Goal: Book appointment/travel/reservation

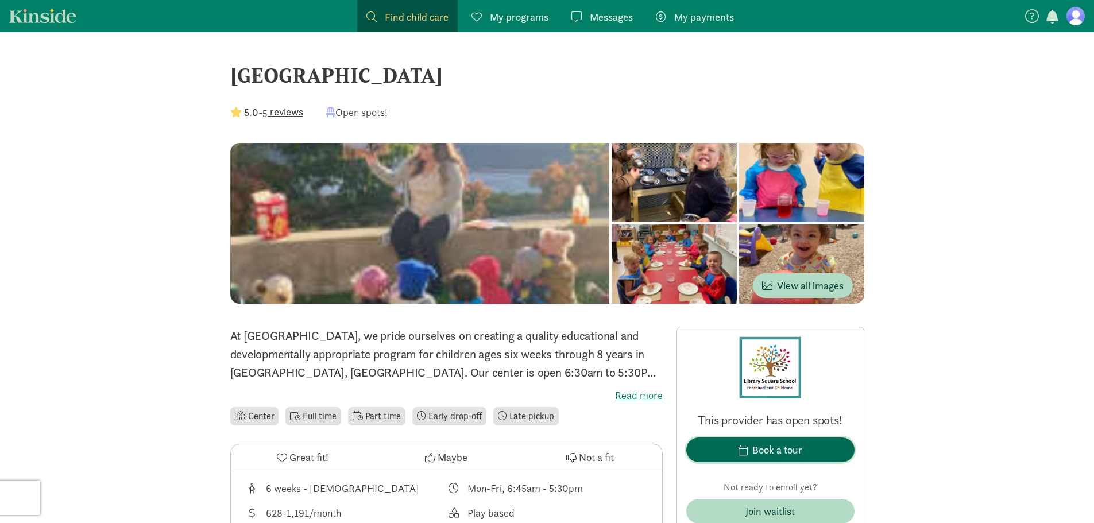
click at [818, 445] on span "Book a tour" at bounding box center [771, 450] width 150 height 16
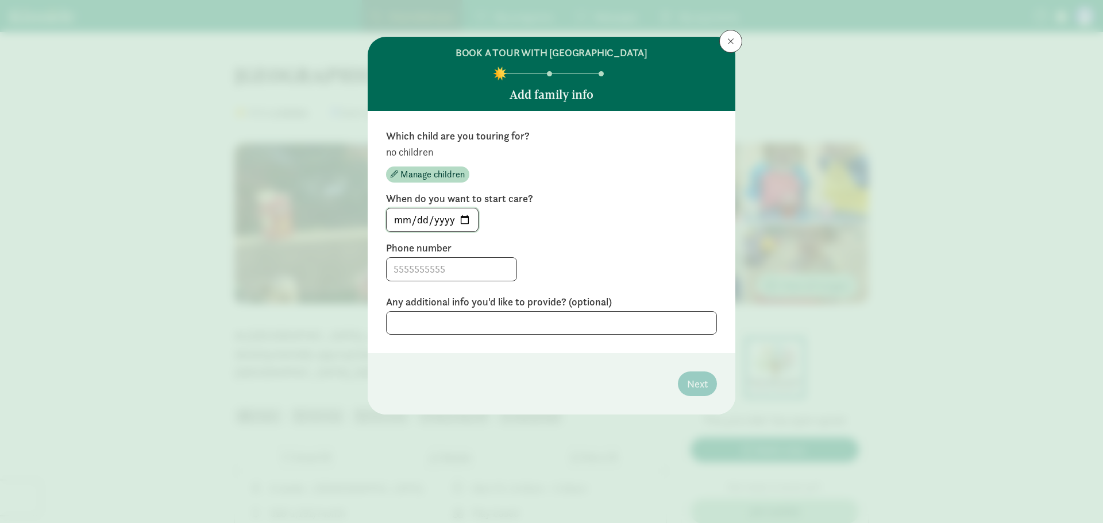
click at [463, 220] on input "[DATE]" at bounding box center [432, 220] width 91 height 23
type input "[DATE]"
click at [419, 267] on input at bounding box center [452, 269] width 130 height 23
type input "2623441153"
click at [448, 322] on textarea at bounding box center [551, 323] width 331 height 24
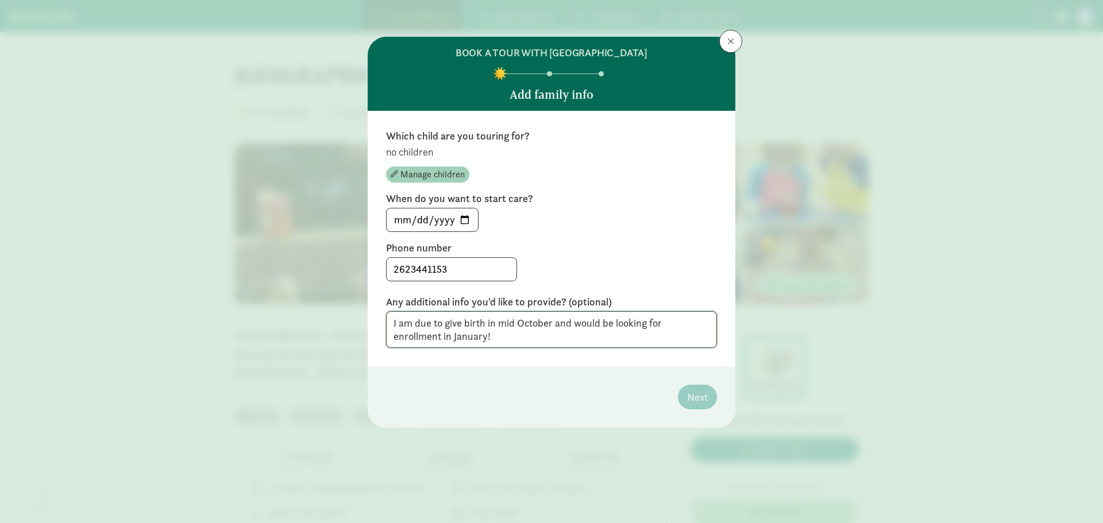
type textarea "I am due to give birth in mid October and would be looking for enrollment in Ja…"
click at [439, 169] on span "Manage children" at bounding box center [432, 175] width 64 height 14
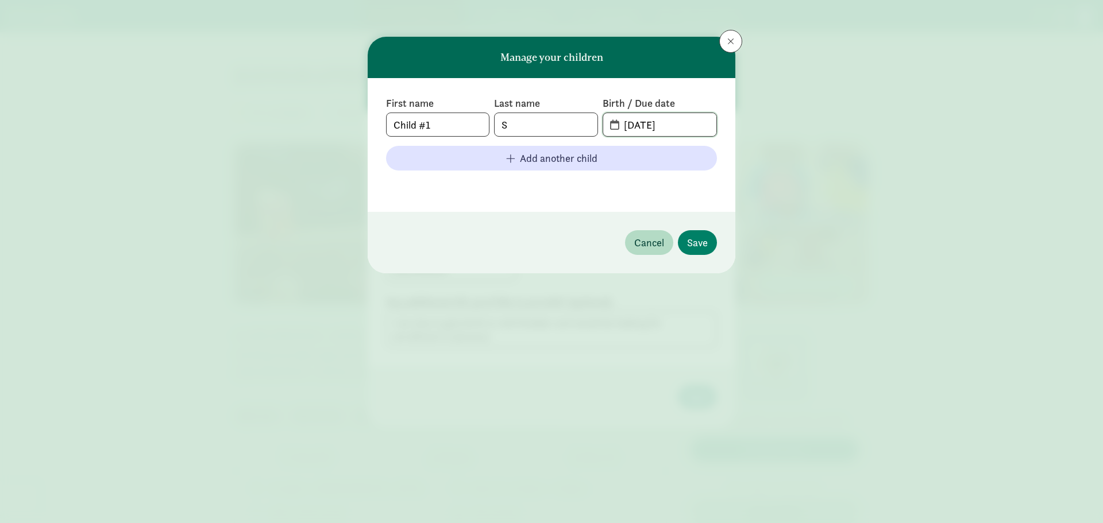
click at [709, 121] on input "[DATE]" at bounding box center [666, 124] width 99 height 23
type input "0"
type input "[DATE]"
click at [705, 238] on span "Save" at bounding box center [697, 243] width 21 height 16
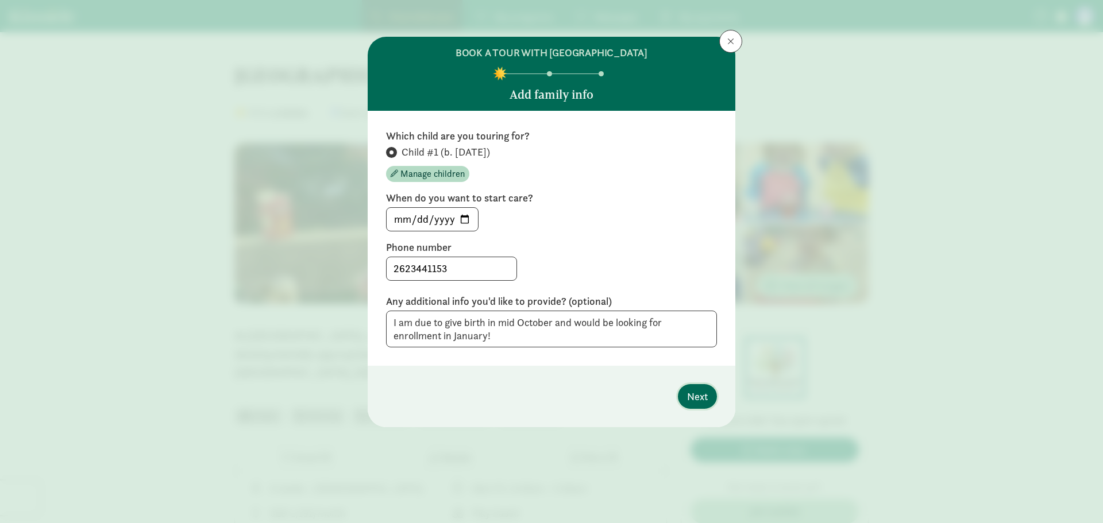
click at [692, 393] on span "Next" at bounding box center [697, 397] width 21 height 16
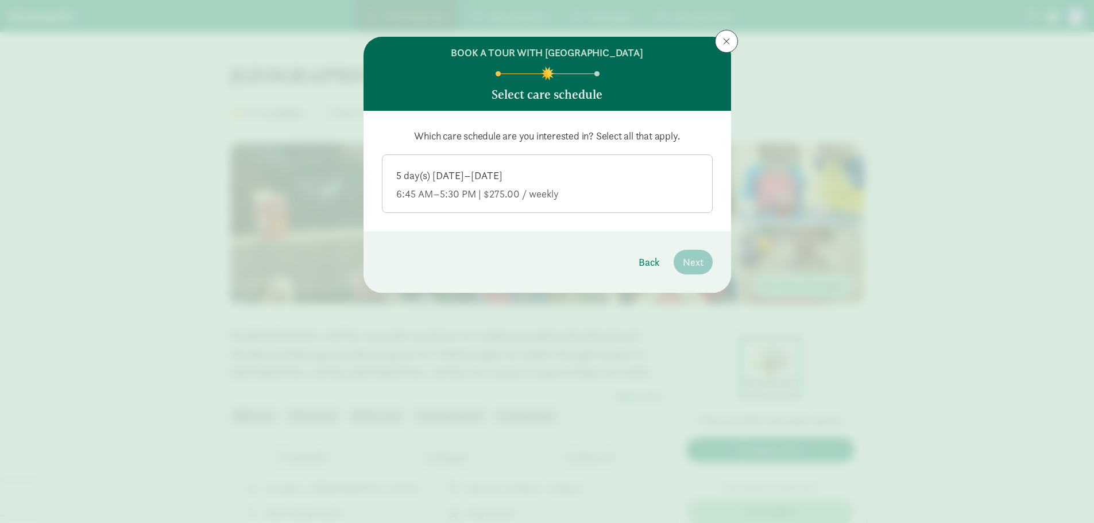
click at [500, 204] on label "5 day(s) [DATE]–[DATE] 6:45 AM–5:30 PM | $275.00 / weekly" at bounding box center [548, 182] width 330 height 55
click at [0, 0] on input "5 day(s) [DATE]–[DATE] 6:45 AM–5:30 PM | $275.00 / weekly" at bounding box center [0, 0] width 0 height 0
click at [701, 260] on span "Next" at bounding box center [693, 262] width 21 height 16
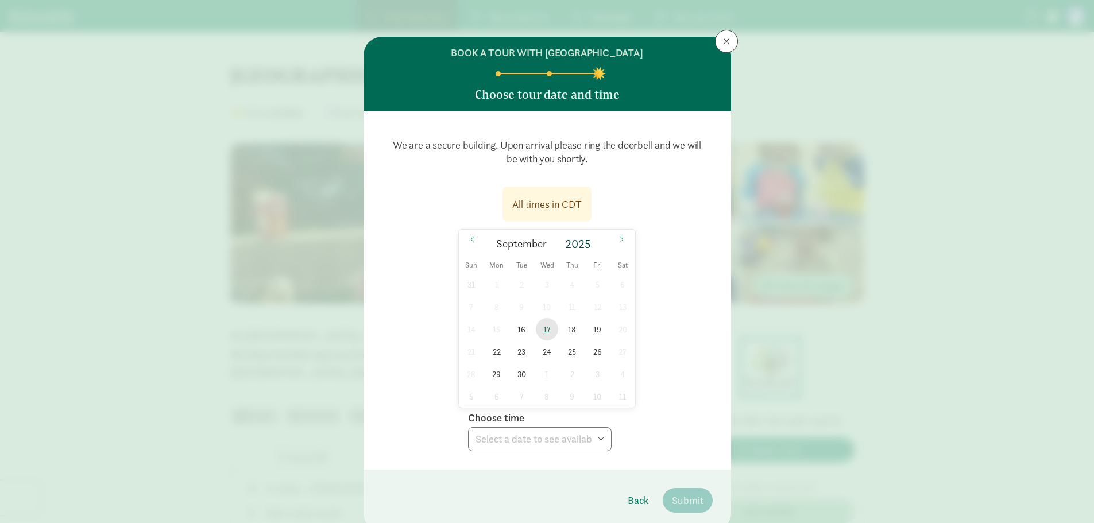
click at [546, 329] on span "17" at bounding box center [547, 329] width 22 height 22
click at [547, 439] on select "Choose time 08:45 AM 09:15 AM 09:45 AM 10:15 AM 02:15 PM 02:45 PM 03:15 PM 03:4…" at bounding box center [540, 439] width 144 height 24
click at [699, 336] on div "All times in CDT [DATE] [DATE] Sun Mon Tue Wed Thu Fri Sat 31 1 2 3 4 5 6 7 8 9…" at bounding box center [547, 316] width 331 height 272
click at [491, 374] on span "29" at bounding box center [496, 374] width 22 height 22
click at [566, 326] on span "18" at bounding box center [572, 329] width 22 height 22
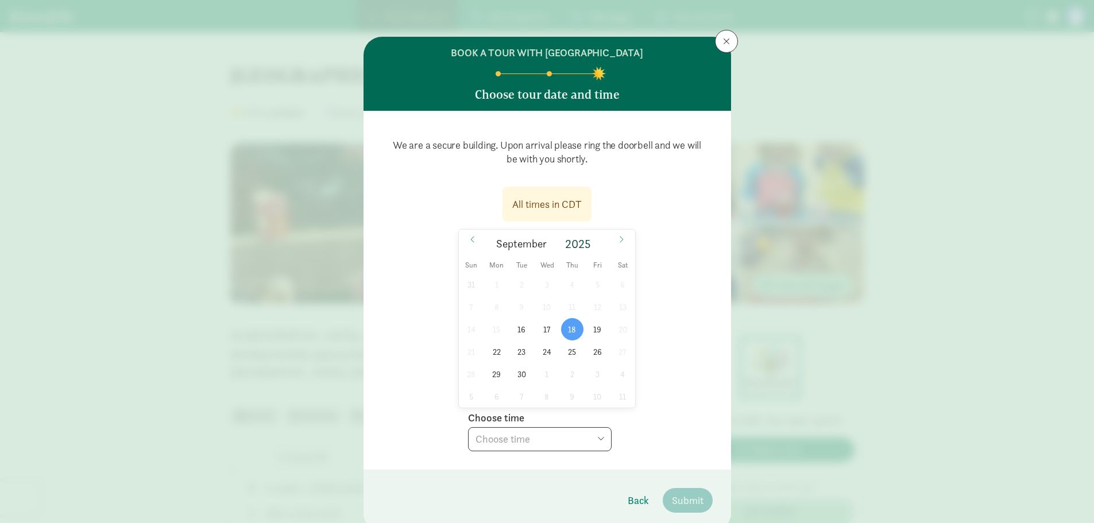
click at [525, 440] on select "Choose time 08:45 AM 09:15 AM 09:45 AM 10:15 AM 02:15 PM 02:45 PM 03:15 PM 03:4…" at bounding box center [540, 439] width 144 height 24
click at [652, 373] on div "All times in CDT [DATE] [DATE] Sun Mon Tue Wed Thu Fri Sat 31 1 2 3 4 5 6 7 8 9…" at bounding box center [547, 316] width 331 height 272
click at [517, 329] on span "16" at bounding box center [522, 329] width 22 height 22
click at [507, 434] on select "Choose time 08:45 AM 09:15 AM 09:45 AM 10:15 AM 02:15 PM 02:45 PM 03:15 PM 03:4…" at bounding box center [540, 439] width 144 height 24
select select "[DATE]T15:45:00.000-05:00"
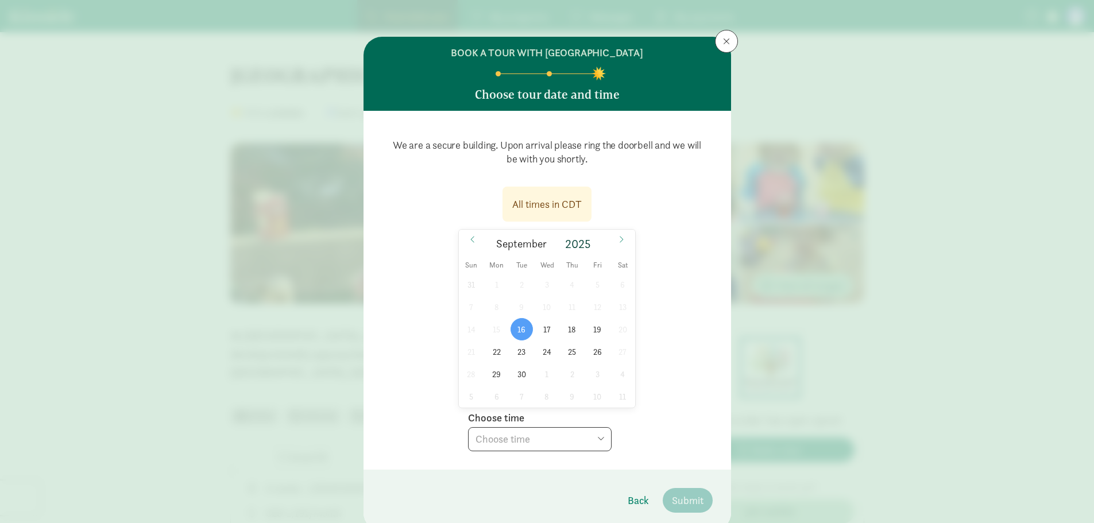
click at [468, 427] on select "Choose time 08:45 AM 09:15 AM 09:45 AM 10:15 AM 02:15 PM 02:45 PM 03:15 PM 03:4…" at bounding box center [540, 439] width 144 height 24
click at [546, 329] on span "17" at bounding box center [547, 329] width 22 height 22
click at [527, 433] on select "Choose time 08:45 AM 09:15 AM 09:45 AM 10:15 AM 02:15 PM 02:45 PM 03:15 PM 03:4…" at bounding box center [540, 439] width 144 height 24
select select "[DATE]T15:45:00.000-05:00"
click at [468, 427] on select "Choose time 08:45 AM 09:15 AM 09:45 AM 10:15 AM 02:15 PM 02:45 PM 03:15 PM 03:4…" at bounding box center [540, 439] width 144 height 24
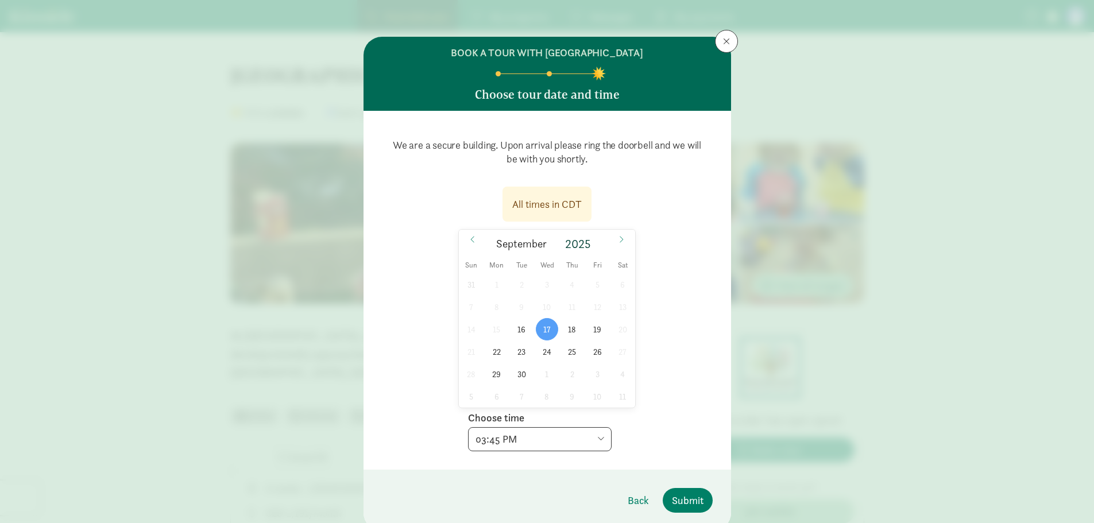
click at [497, 447] on select "Choose time 08:45 AM 09:15 AM 09:45 AM 10:15 AM 02:15 PM 02:45 PM 03:15 PM 03:4…" at bounding box center [540, 439] width 144 height 24
click at [468, 427] on select "Choose time 08:45 AM 09:15 AM 09:45 AM 10:15 AM 02:15 PM 02:45 PM 03:15 PM 03:4…" at bounding box center [540, 439] width 144 height 24
click at [678, 502] on span "Submit" at bounding box center [688, 501] width 32 height 16
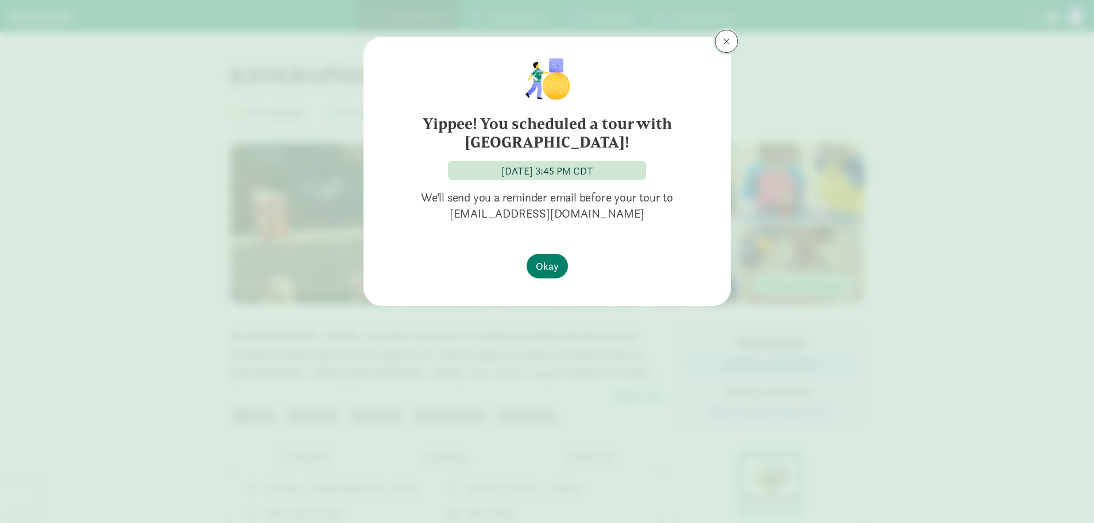
click at [727, 38] on span at bounding box center [726, 41] width 7 height 9
